Goal: Use online tool/utility

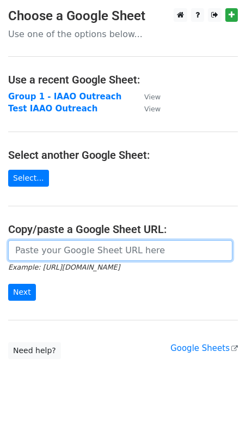
click at [28, 254] on input "url" at bounding box center [120, 250] width 225 height 21
paste input "[URL][DOMAIN_NAME]"
type input "[URL][DOMAIN_NAME]"
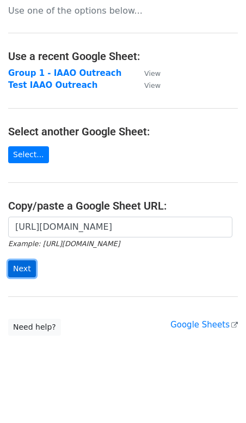
click at [28, 270] on input "Next" at bounding box center [22, 268] width 28 height 17
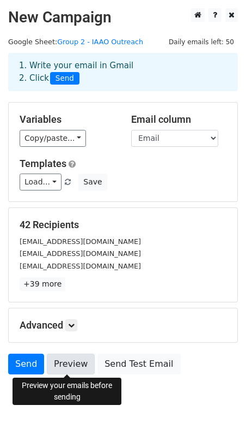
click at [65, 363] on link "Preview" at bounding box center [71, 363] width 48 height 21
